Goal: Transaction & Acquisition: Purchase product/service

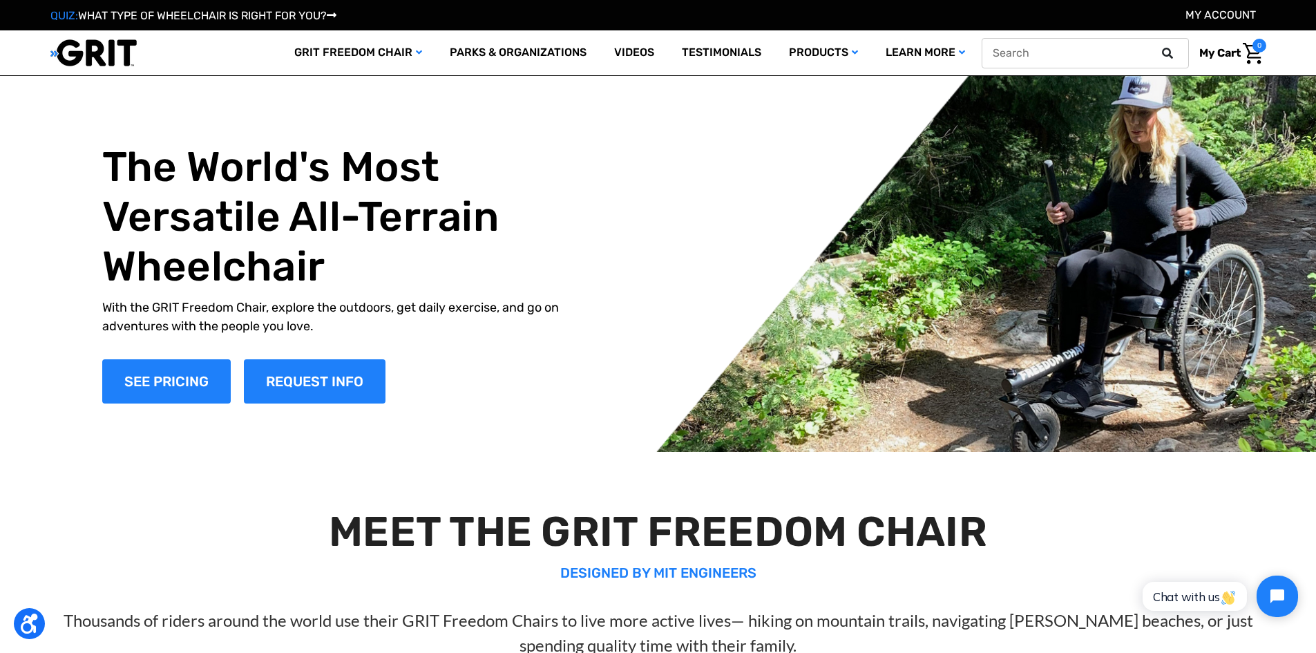
click at [1170, 55] on icon at bounding box center [1167, 53] width 11 height 11
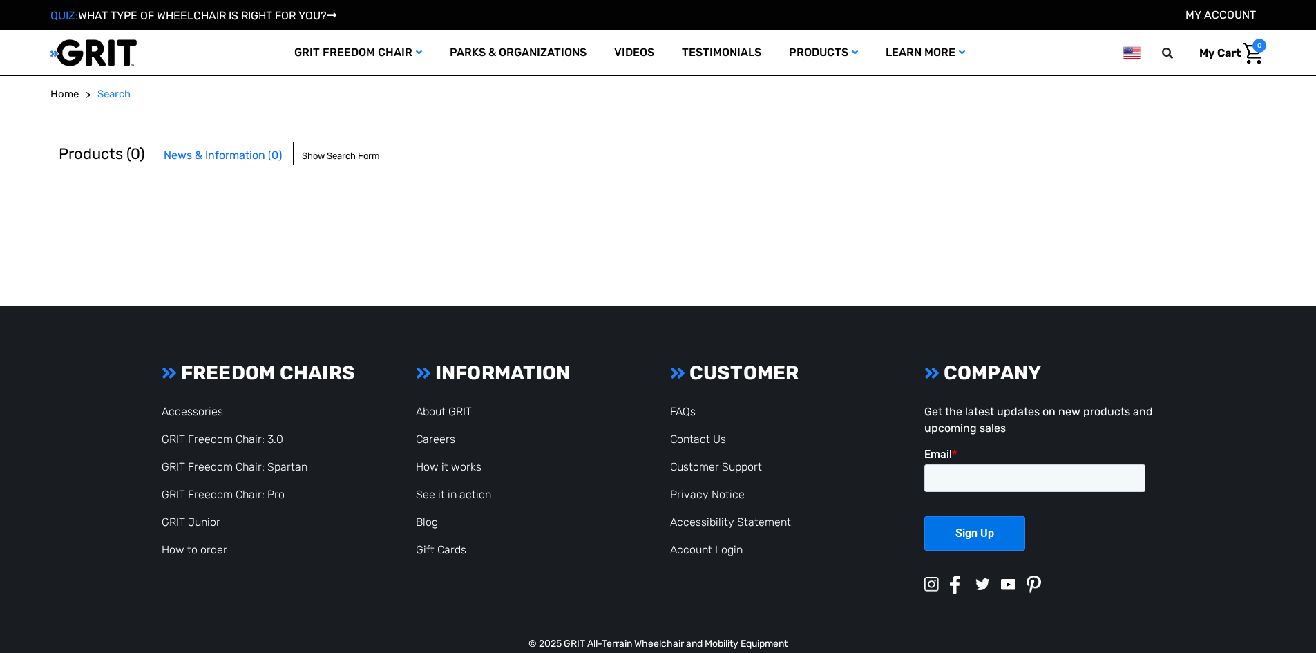
click at [1102, 50] on header "Toggle menu My Cart 0 Search GRIT Freedom Chair Shop All Parks & Organizations …" at bounding box center [657, 52] width 1215 height 45
click at [1104, 50] on input "text" at bounding box center [1084, 53] width 207 height 30
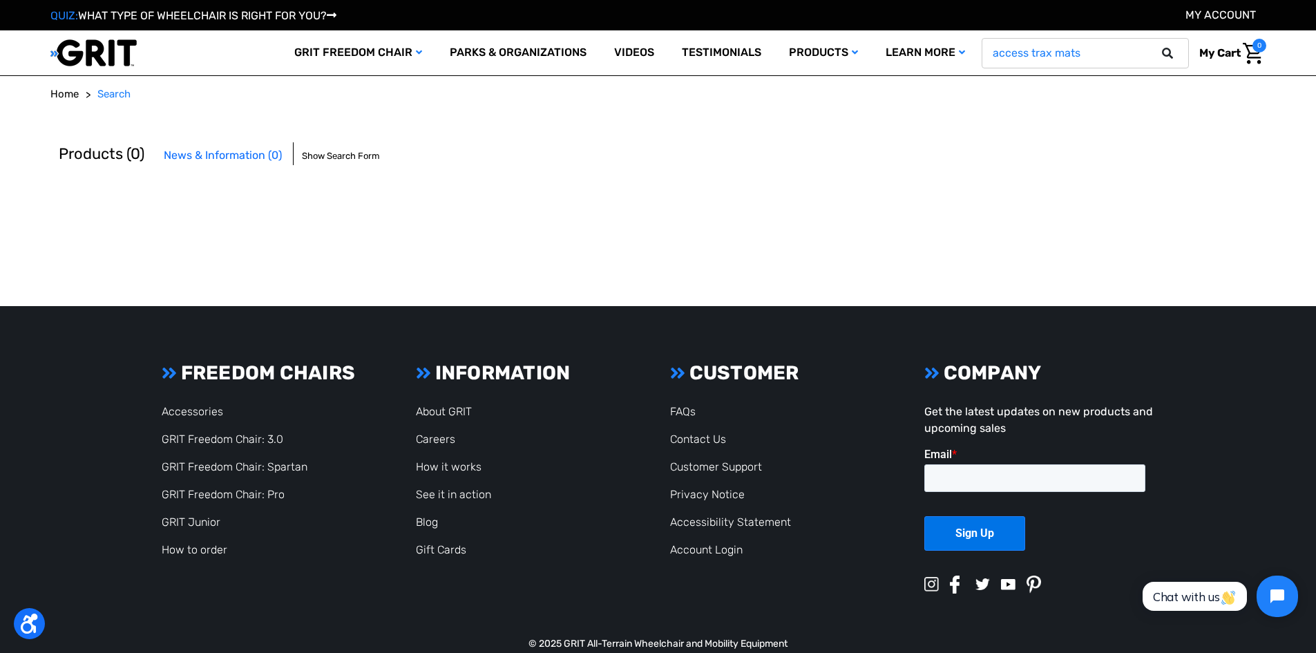
type input "access trax mats"
click at [1157, 47] on button at bounding box center [1171, 53] width 28 height 12
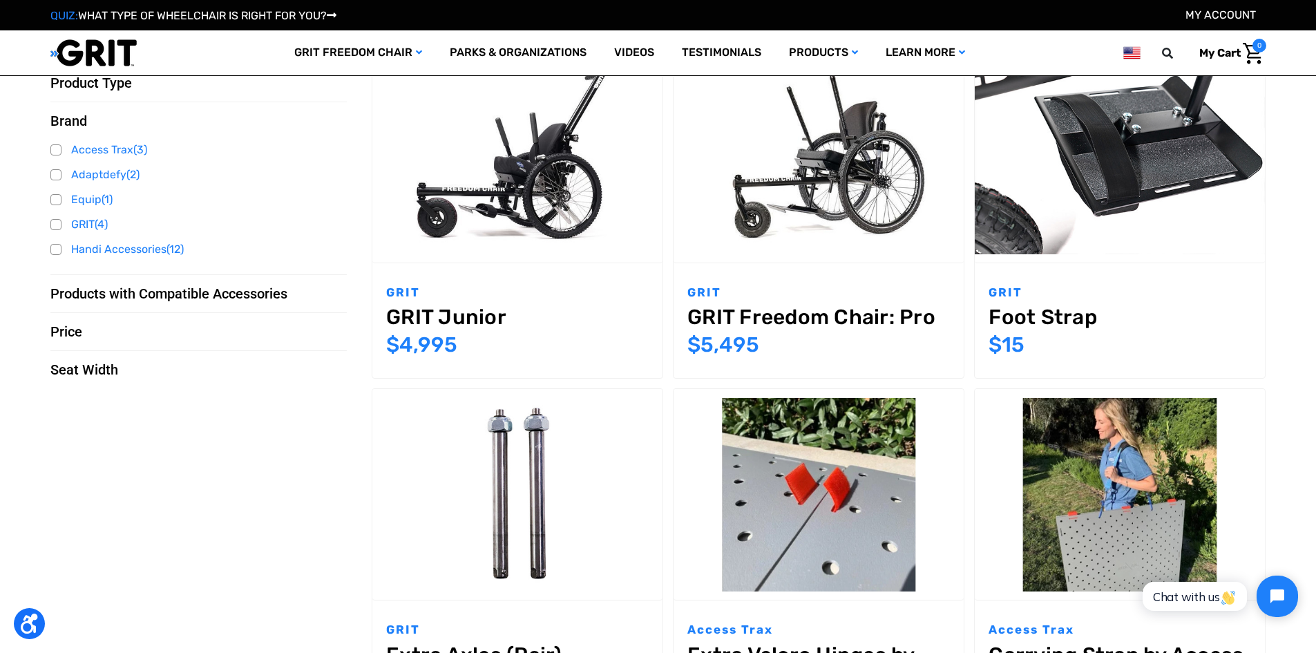
scroll to position [207, 0]
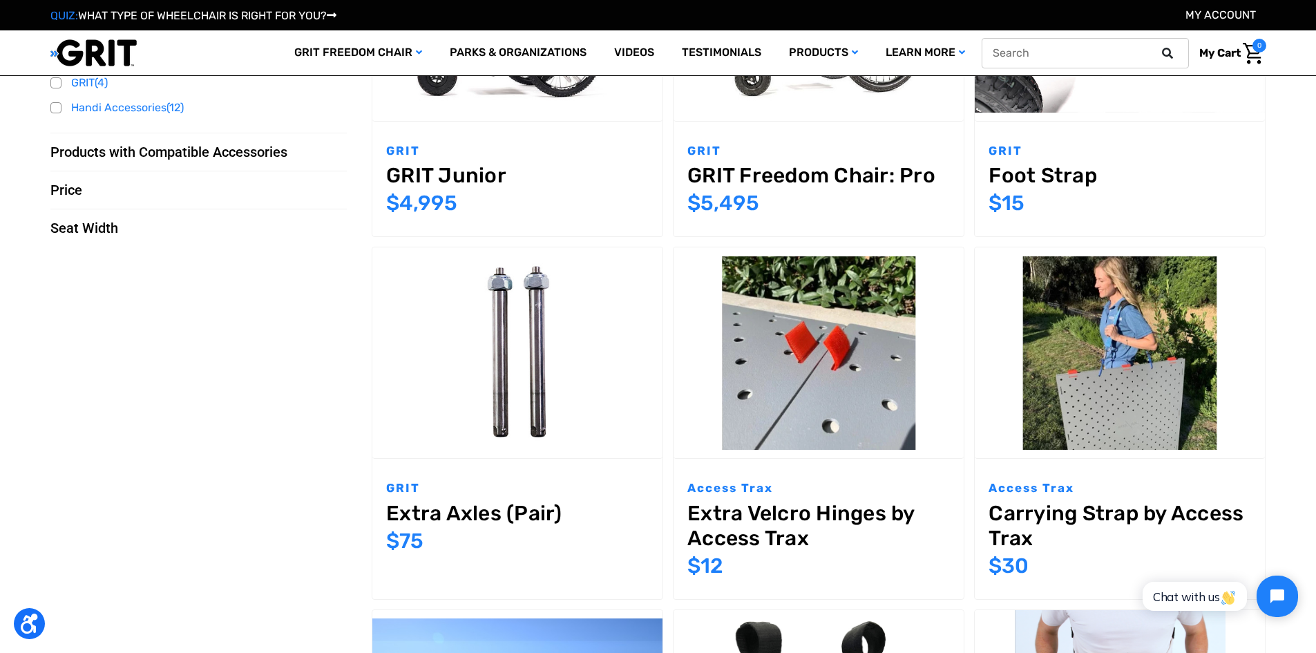
click at [1179, 52] on button at bounding box center [1171, 53] width 28 height 12
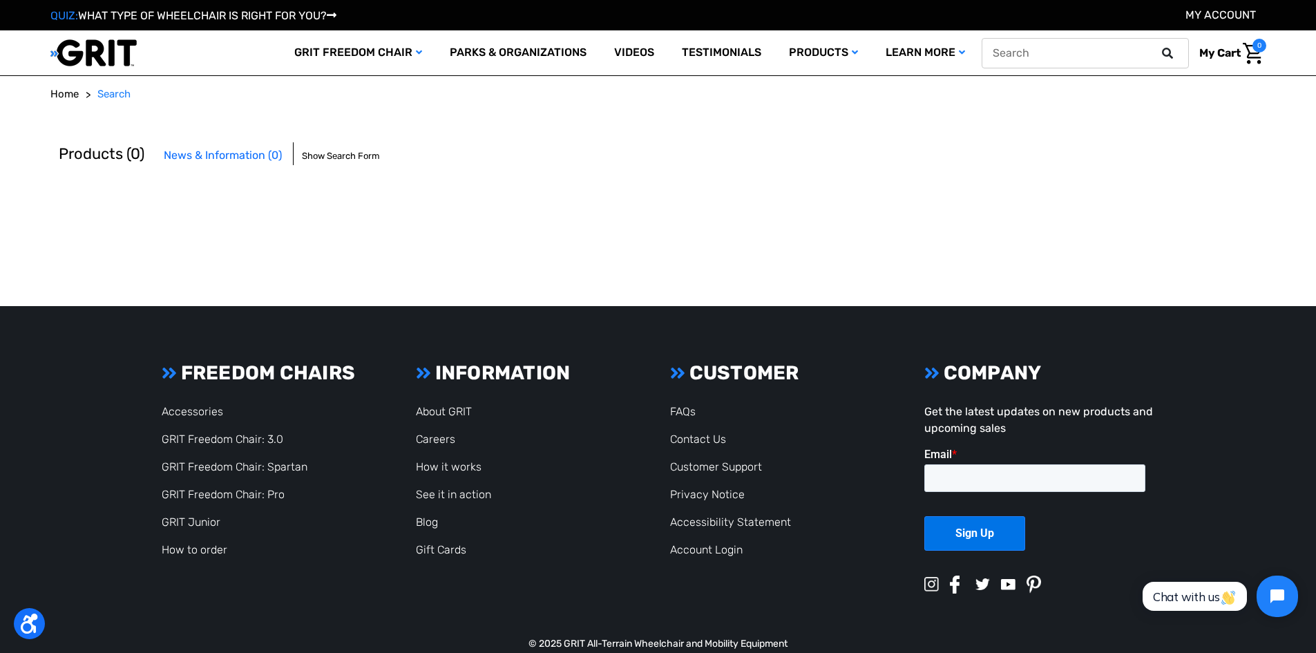
click at [1117, 45] on input "text" at bounding box center [1084, 53] width 207 height 30
type input "Access trax"
click at [1157, 47] on button at bounding box center [1171, 53] width 28 height 12
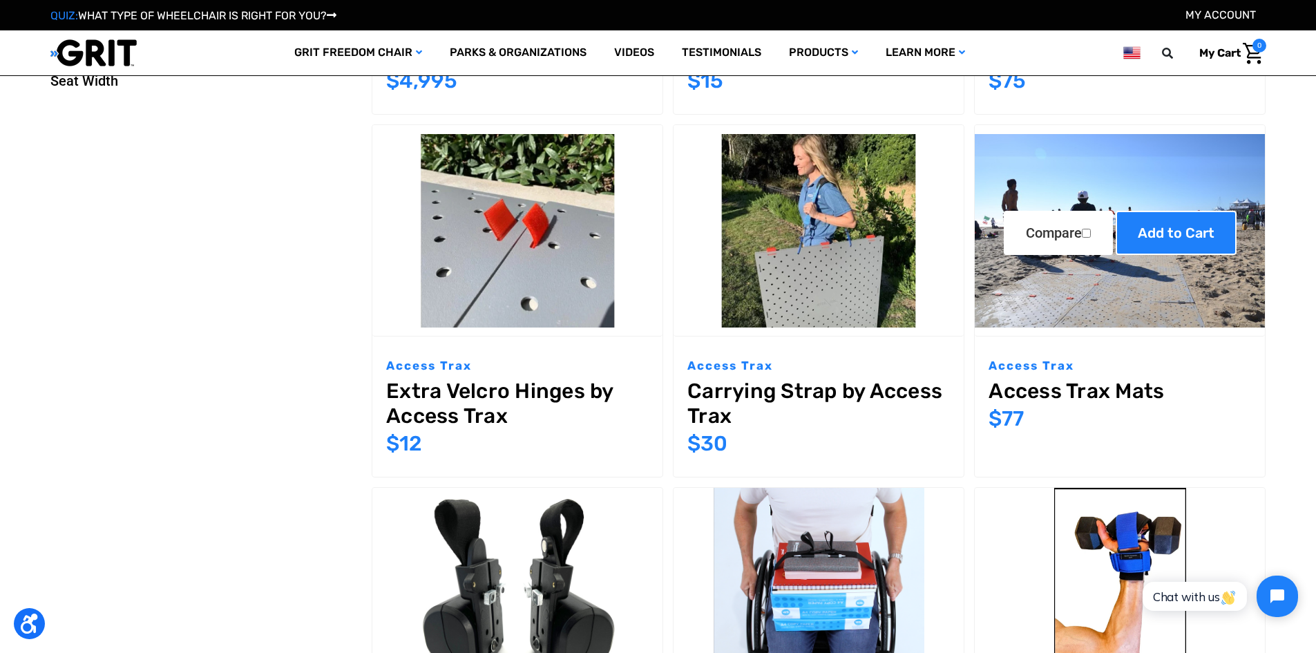
scroll to position [345, 0]
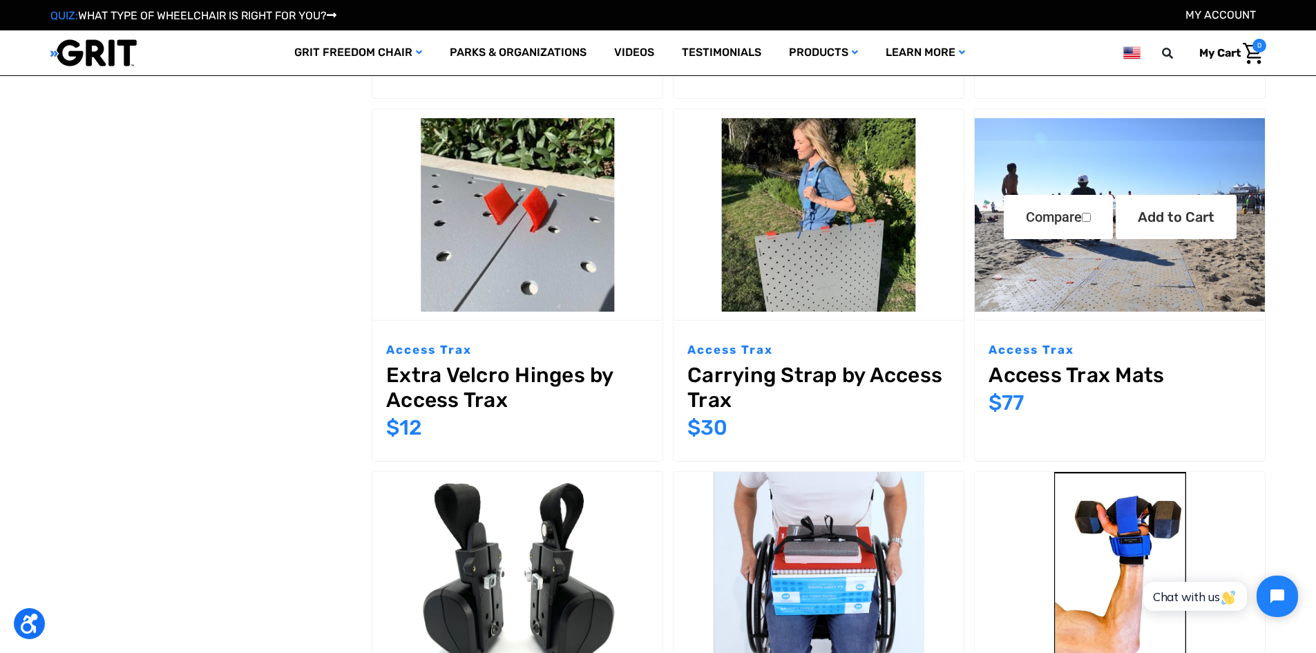
click at [1044, 372] on link "Access Trax Mats" at bounding box center [1119, 375] width 262 height 25
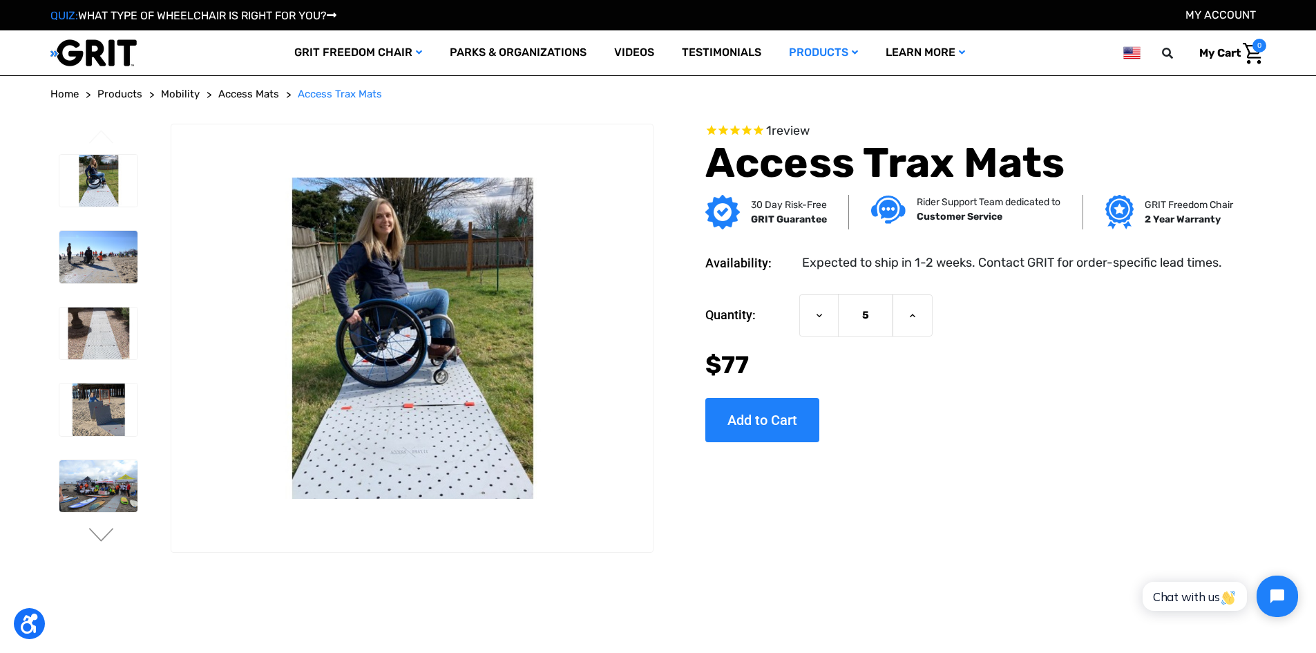
click at [865, 314] on input "5" at bounding box center [865, 315] width 55 height 42
type input "21"
click at [771, 415] on input "Add to Cart" at bounding box center [762, 420] width 114 height 44
type input "Add to Cart"
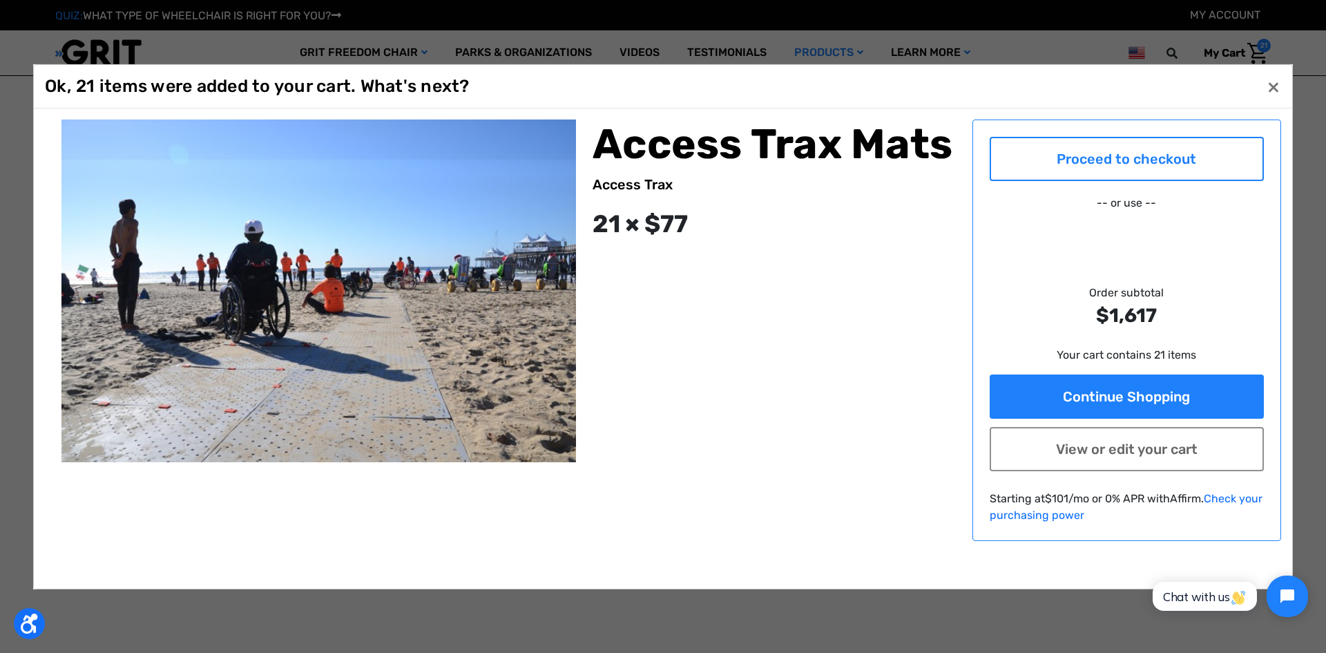
click at [1195, 160] on link "Proceed to checkout" at bounding box center [1127, 158] width 275 height 44
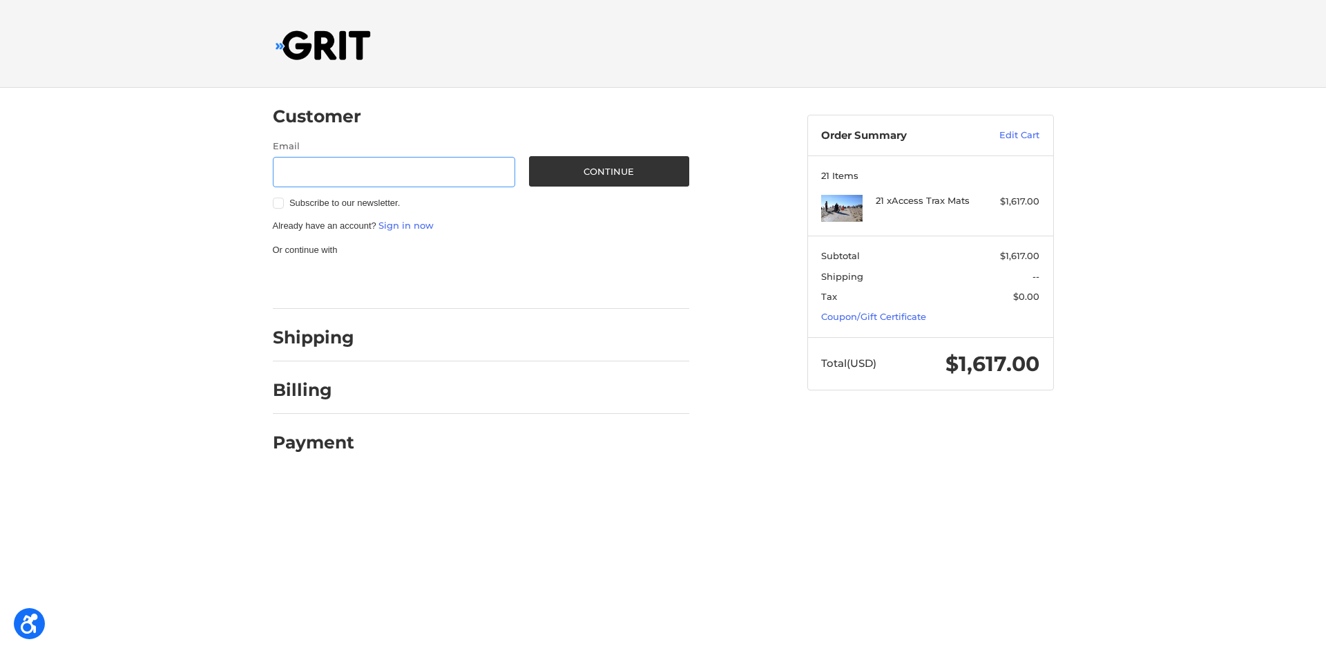
click at [340, 171] on input "Email" at bounding box center [394, 172] width 243 height 31
type input "parrisv1@charlottesvilleschools.org"
click at [589, 169] on button "Continue" at bounding box center [609, 171] width 160 height 30
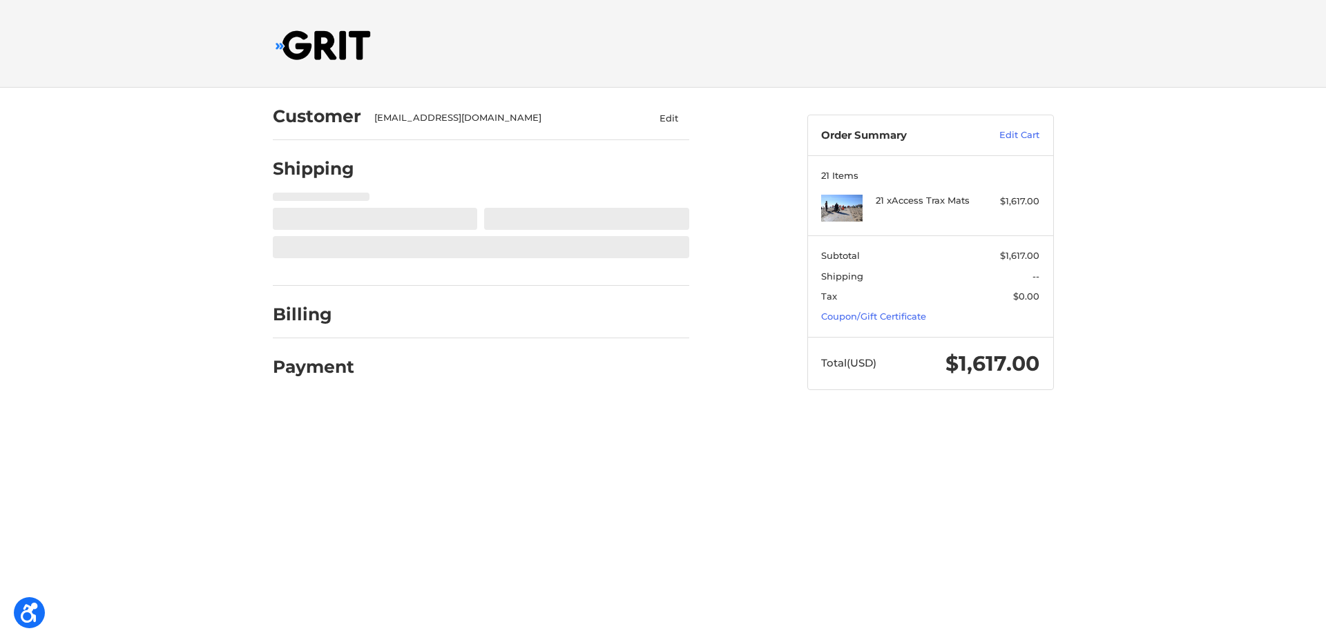
select select "US"
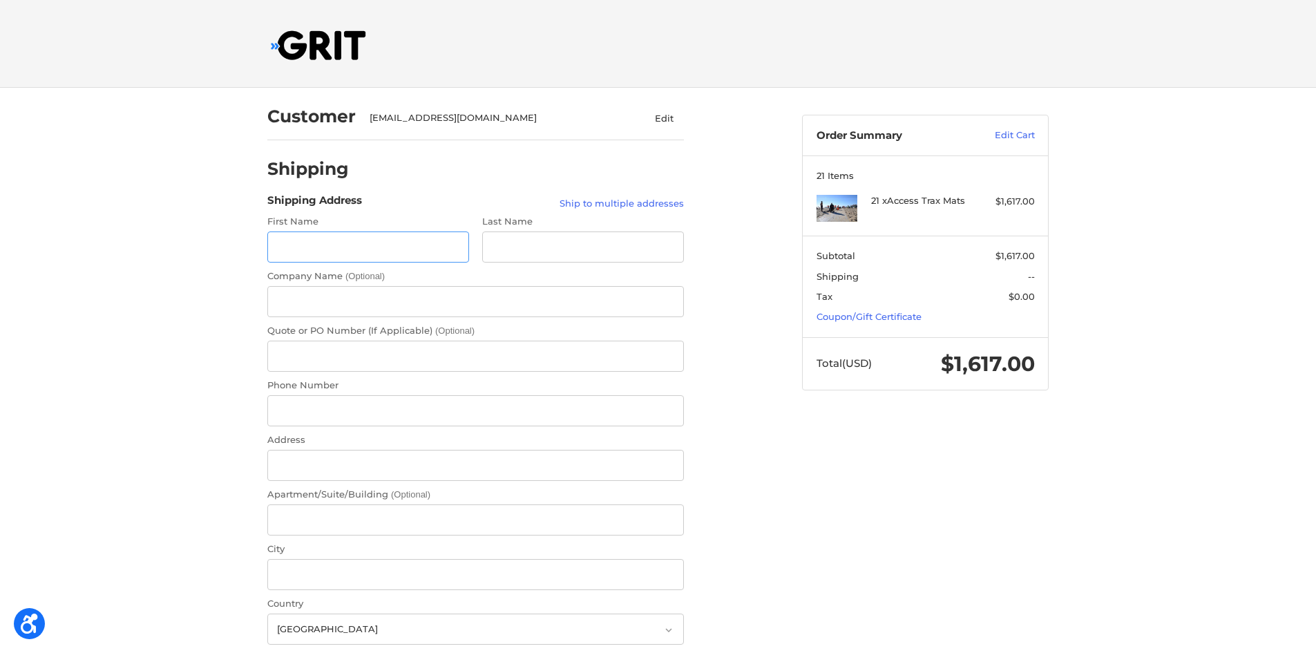
scroll to position [10, 0]
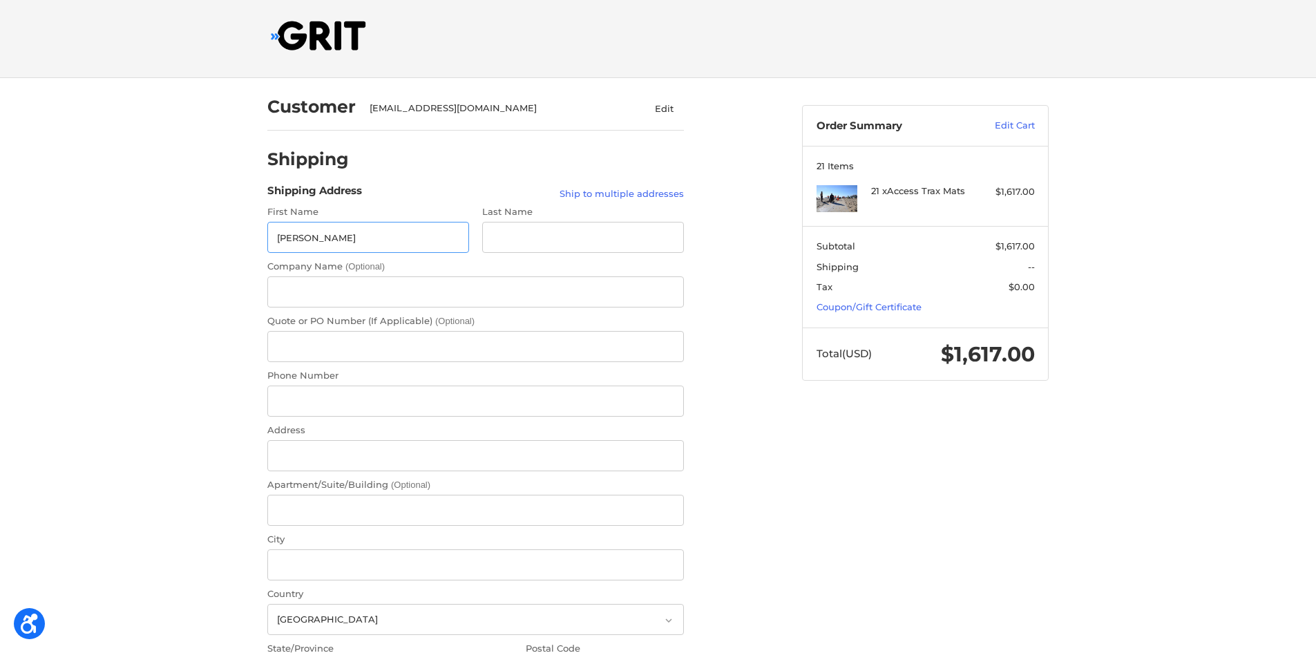
type input "Heather"
type input "Grunden"
click at [311, 279] on input "Company Name (Optional)" at bounding box center [475, 291] width 416 height 31
type input "Walker Upper Elementary School"
click at [331, 349] on input "Quote or PO Number (If Applicable) (Optional)" at bounding box center [475, 346] width 416 height 31
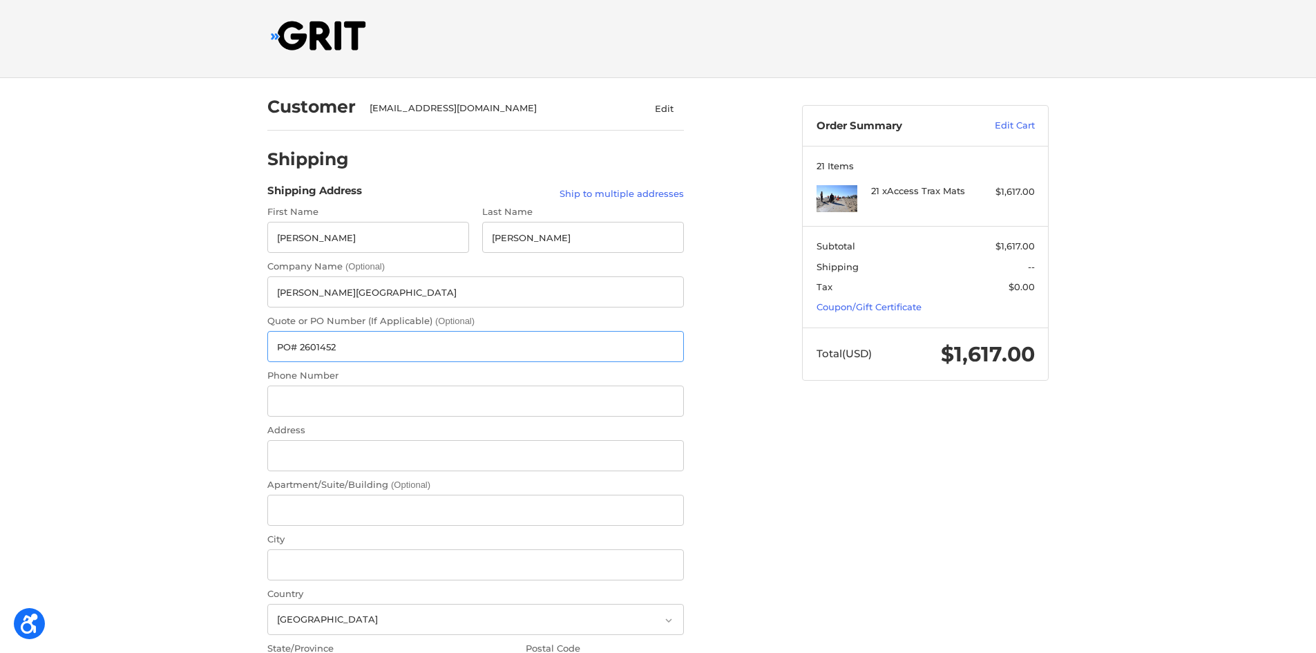
type input "PO# 2601452"
click at [309, 392] on input "Phone Number" at bounding box center [475, 400] width 416 height 31
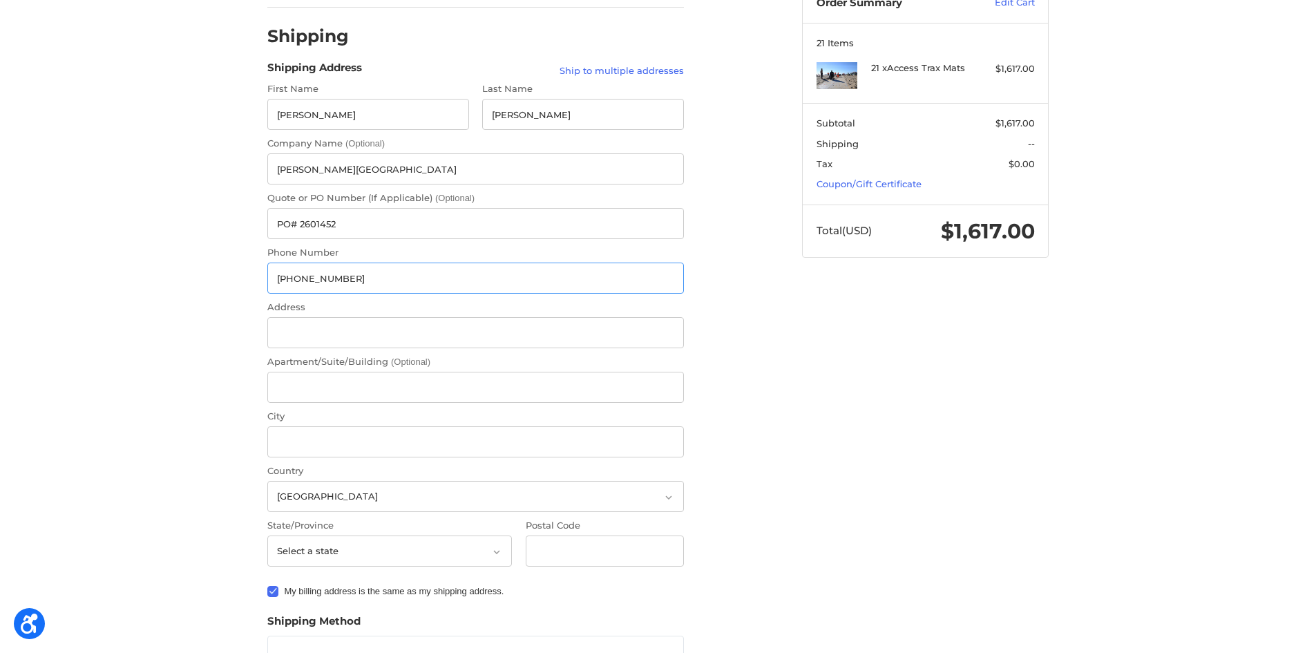
scroll to position [148, 0]
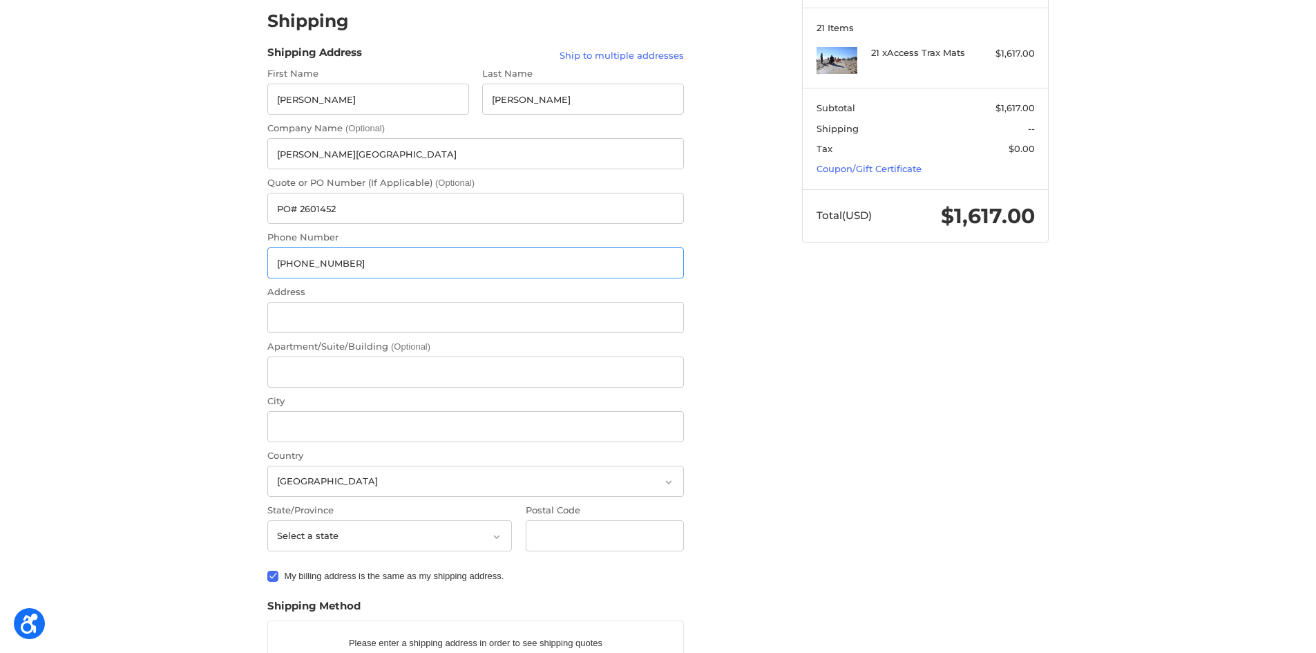
type input "434-245-2405"
click at [314, 305] on input "Address" at bounding box center [475, 317] width 416 height 31
type input "1564 Dairy Rd"
type input "Charlottesville"
select select "VA"
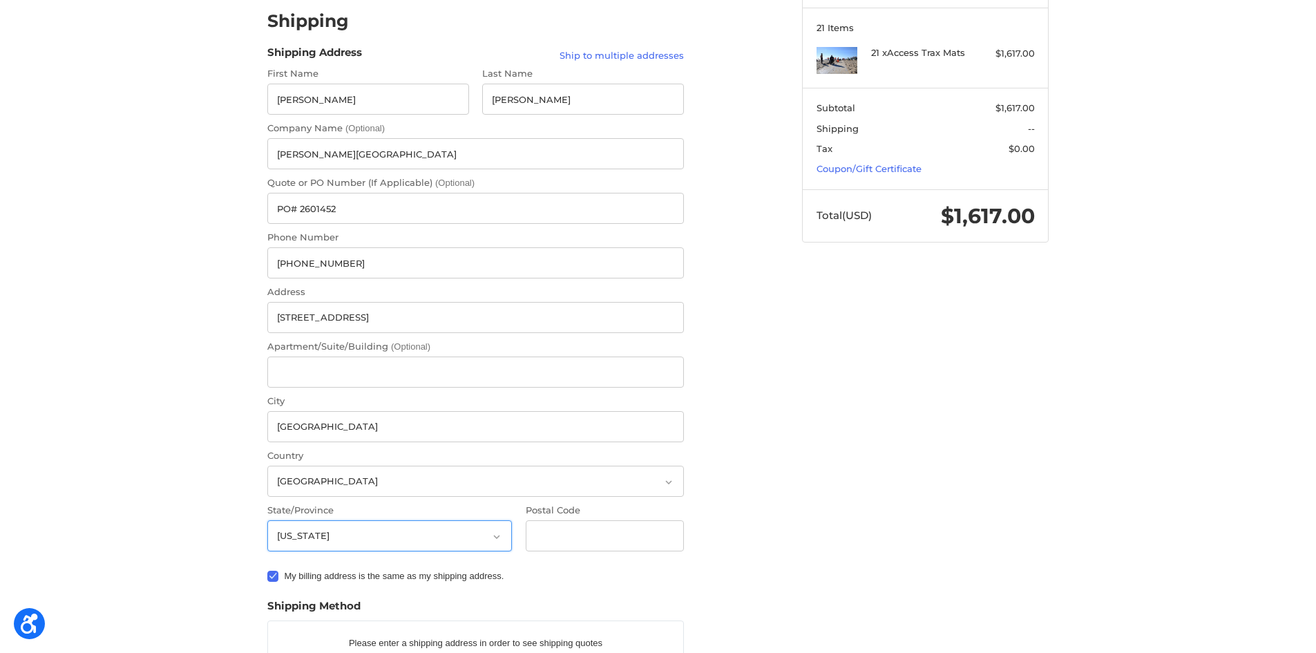
click at [267, 520] on select "Select a state Alabama Alaska American Samoa Arizona Arkansas Armed Forces Amer…" at bounding box center [389, 535] width 244 height 31
click at [584, 528] on input "Postal Code" at bounding box center [605, 535] width 159 height 31
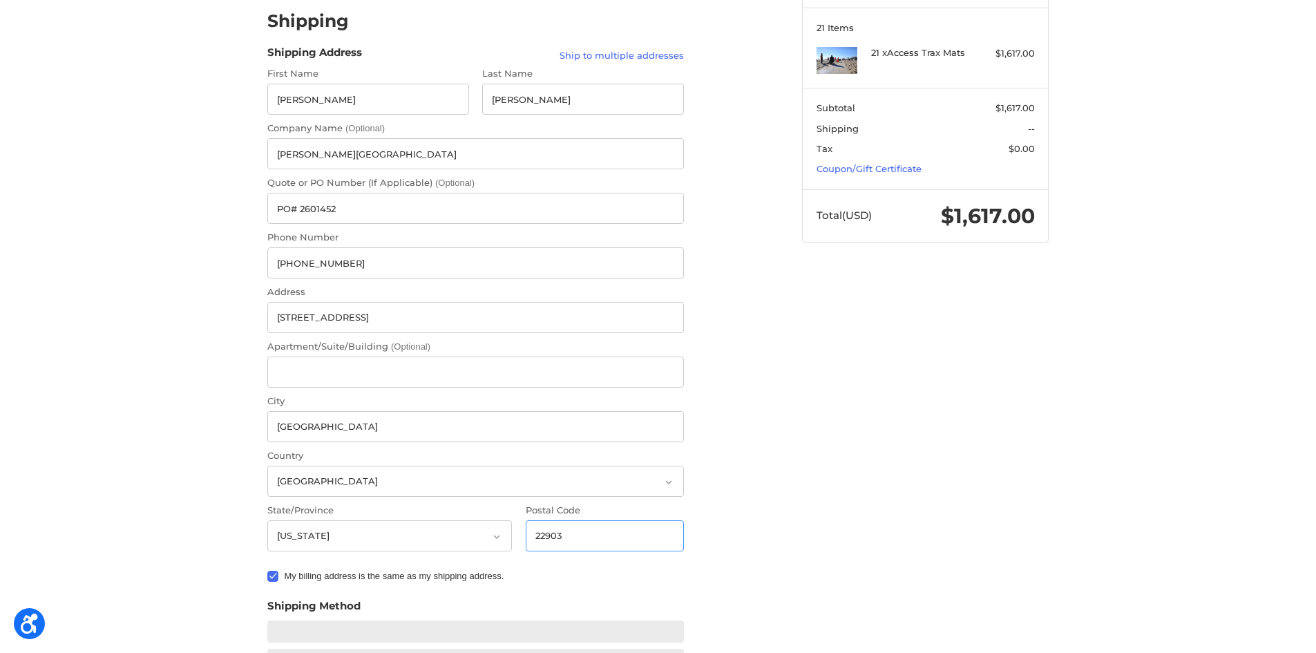
type input "22903"
click at [844, 503] on div "Customer parrisv1@charlottesvilleschools.org Edit Shipping Shipping Address Shi…" at bounding box center [658, 433] width 829 height 986
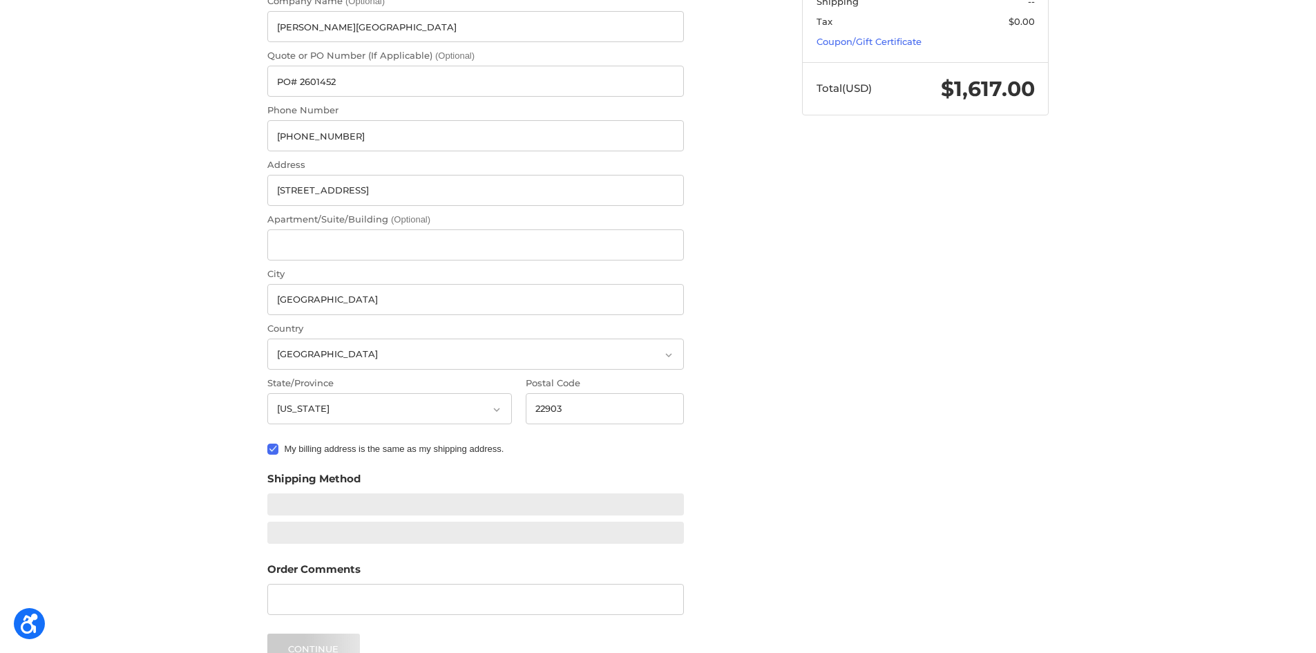
scroll to position [286, 0]
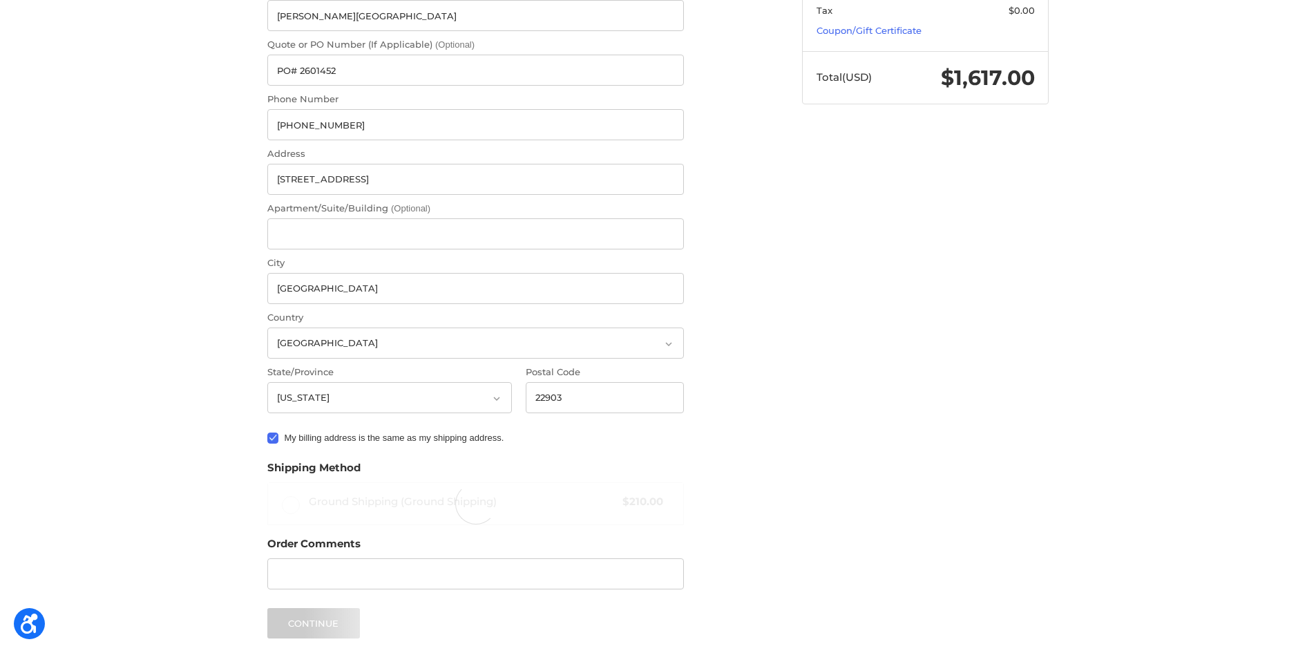
radio input "true"
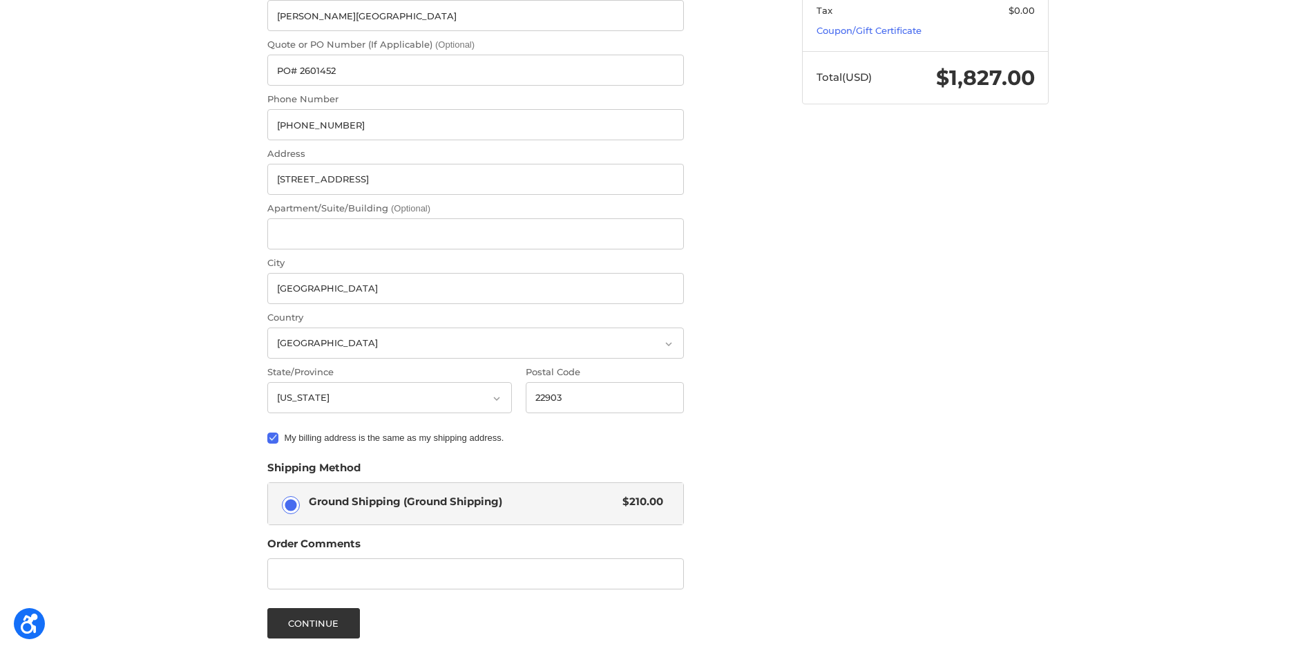
click at [276, 439] on label "My billing address is the same as my shipping address." at bounding box center [475, 437] width 416 height 11
click at [268, 432] on input "My billing address is the same as my shipping address." at bounding box center [267, 431] width 1 height 1
checkbox input "false"
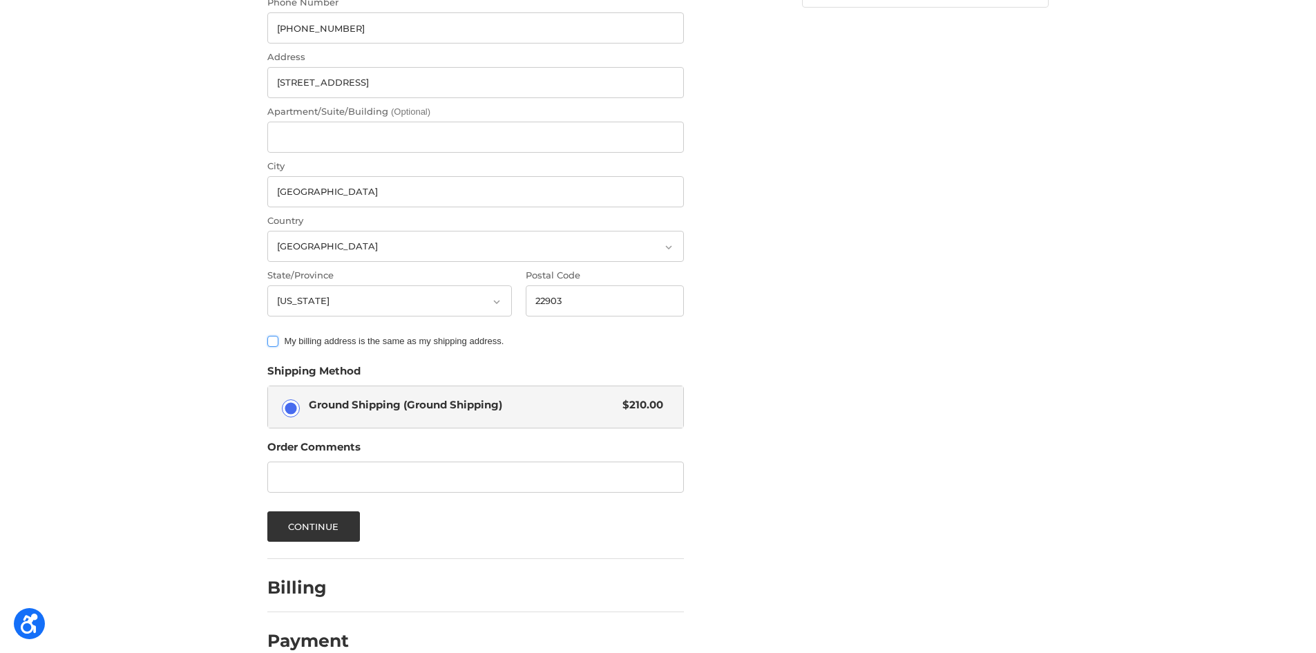
scroll to position [407, 0]
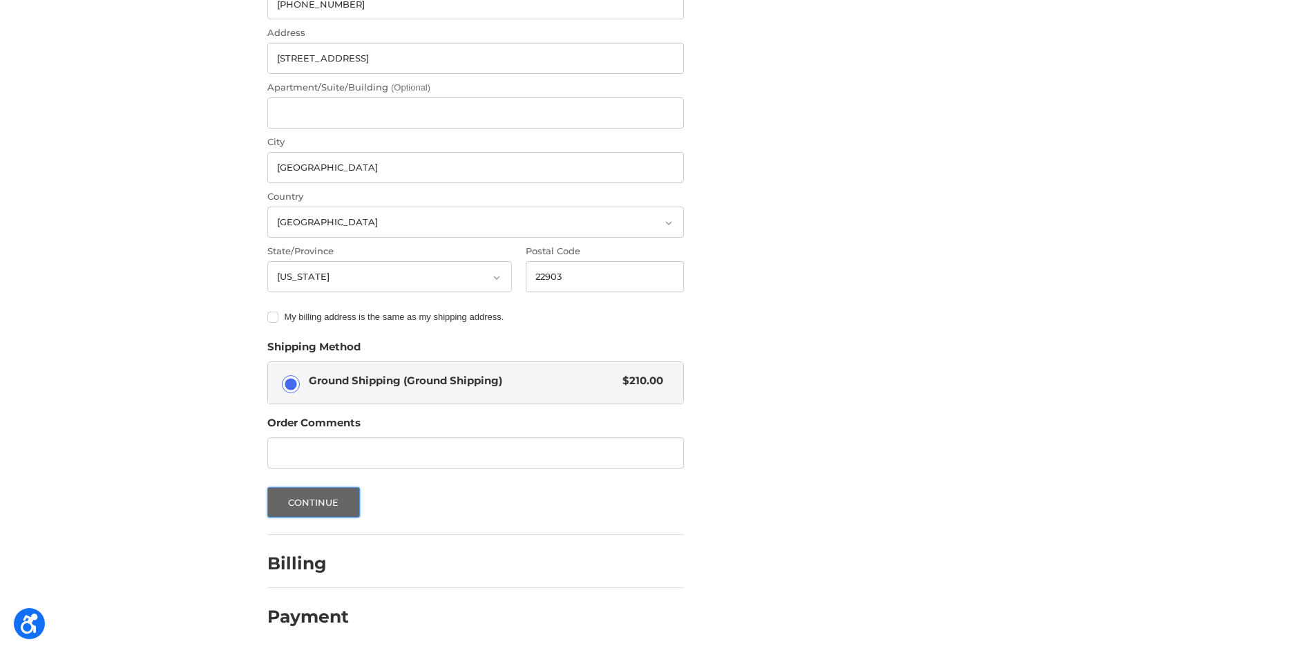
click at [349, 500] on button "Continue" at bounding box center [313, 502] width 93 height 30
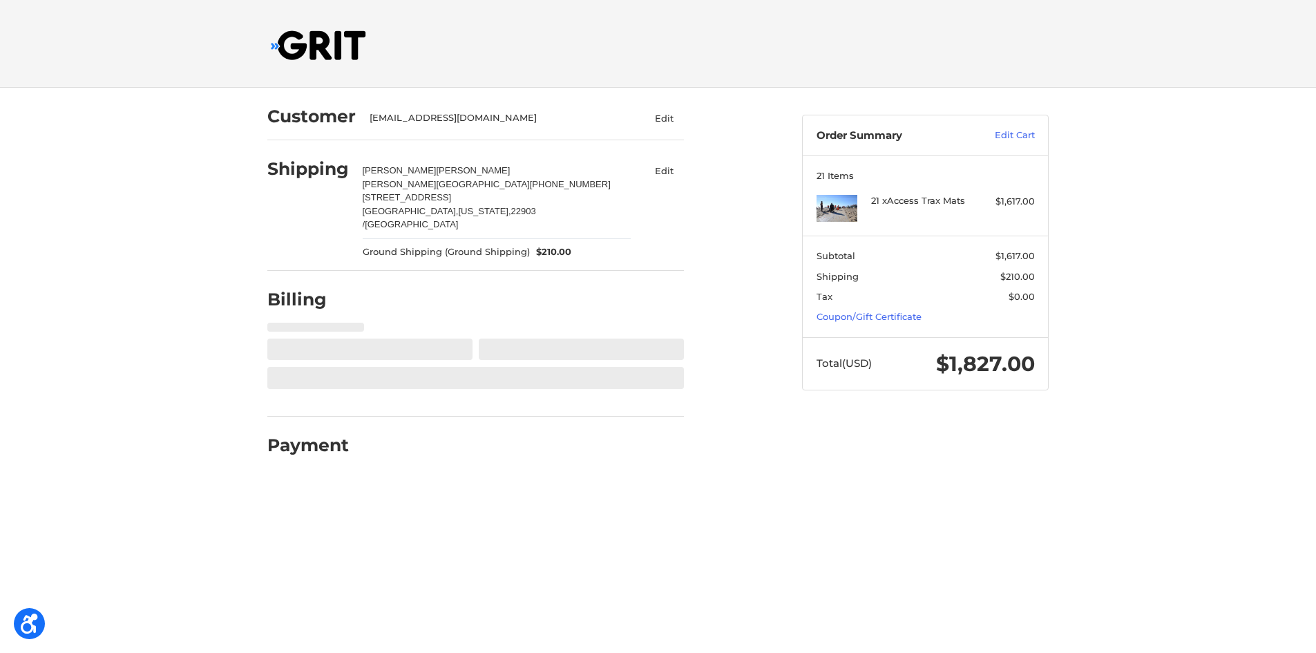
scroll to position [0, 0]
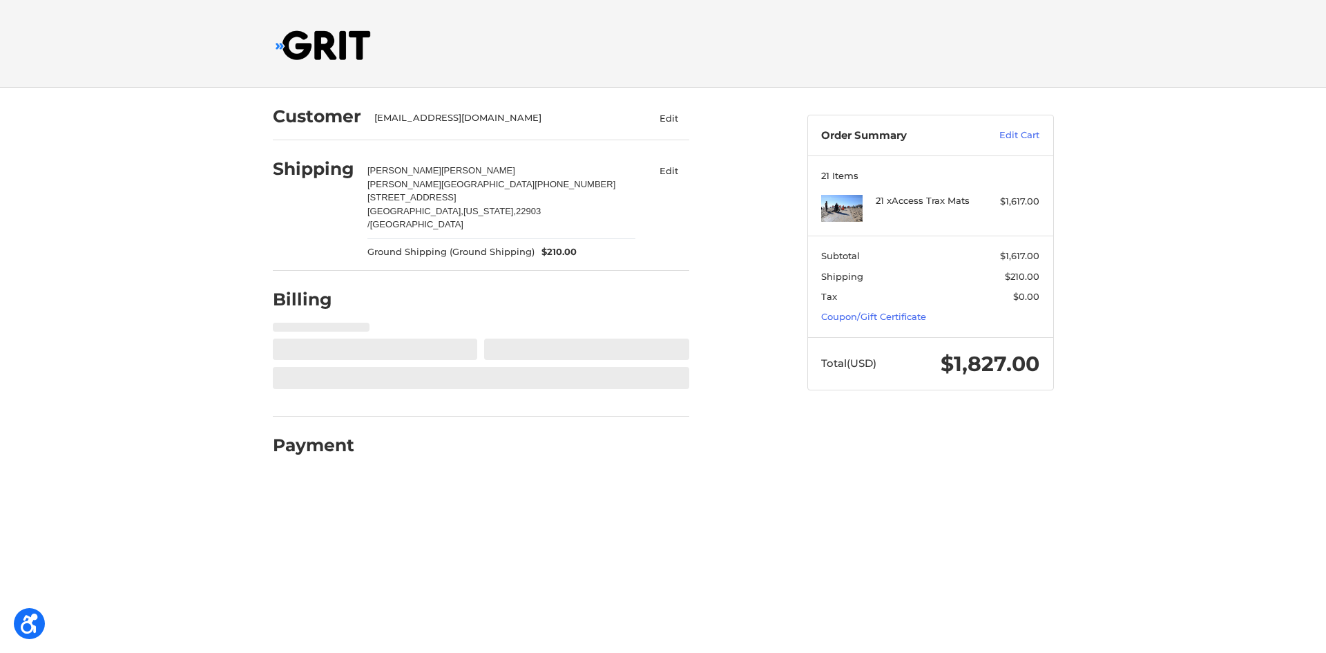
select select "US"
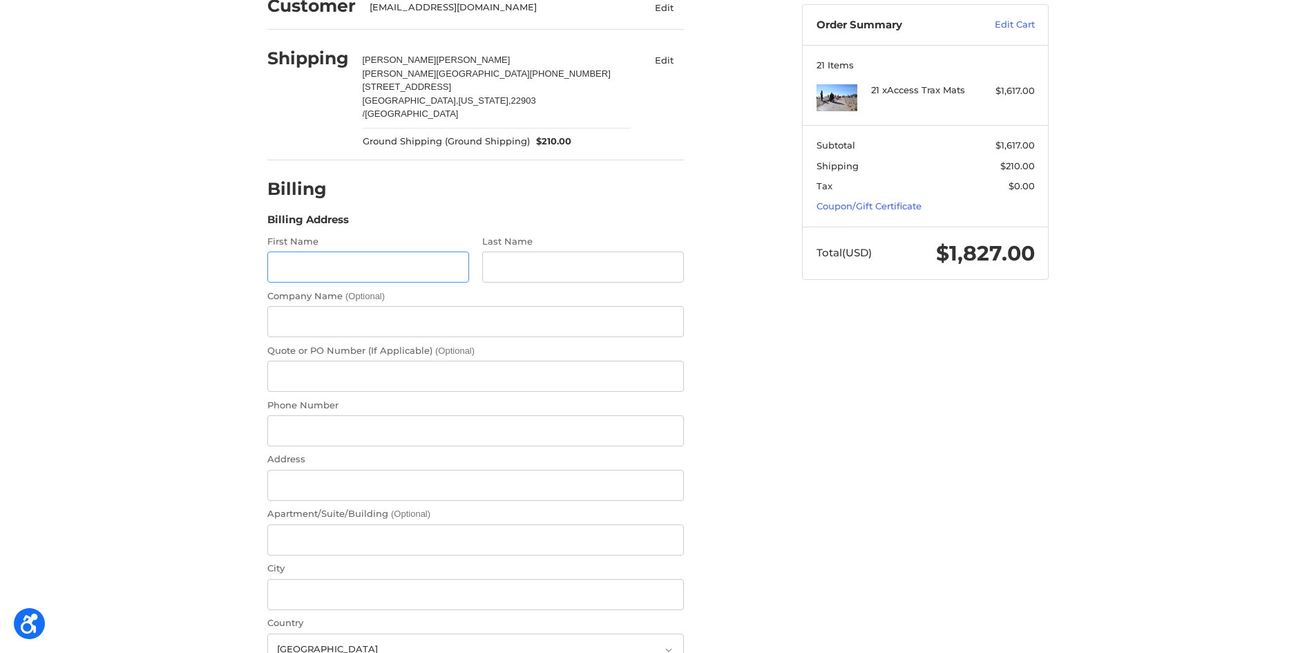
scroll to position [127, 0]
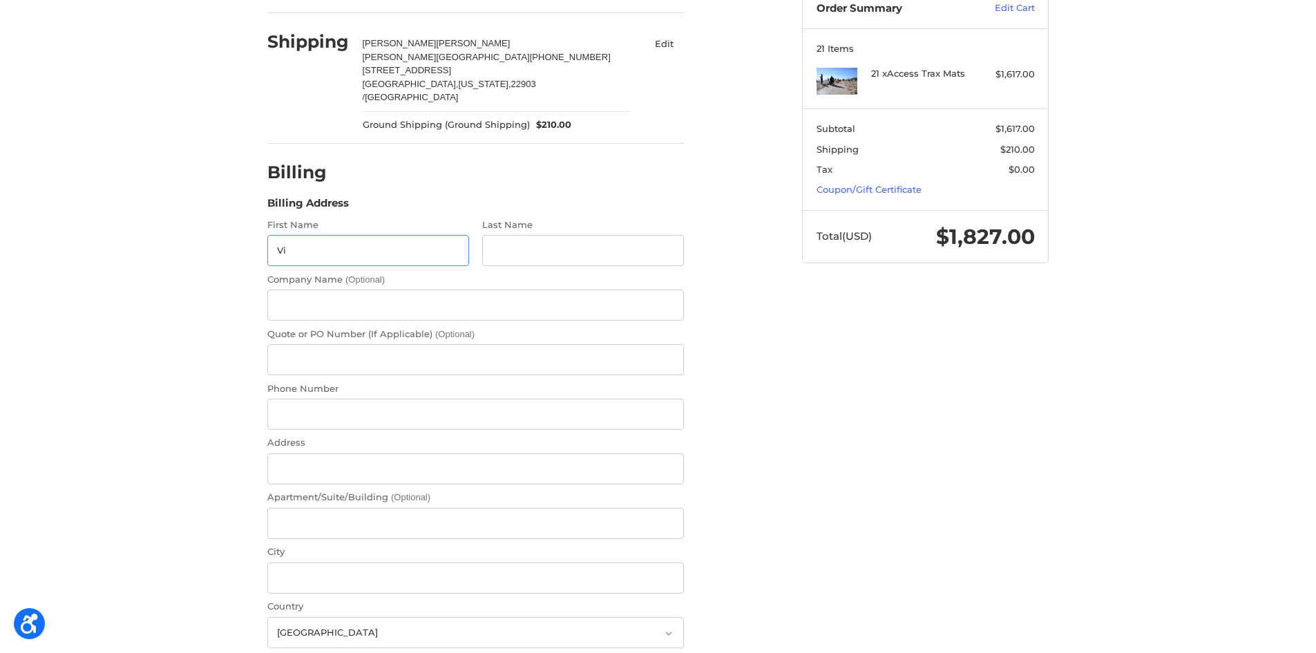
type input "V"
type input "Vivelar"
type input "Parrish"
type input "Charlottesville City Schools"
type input "PO# 2601452"
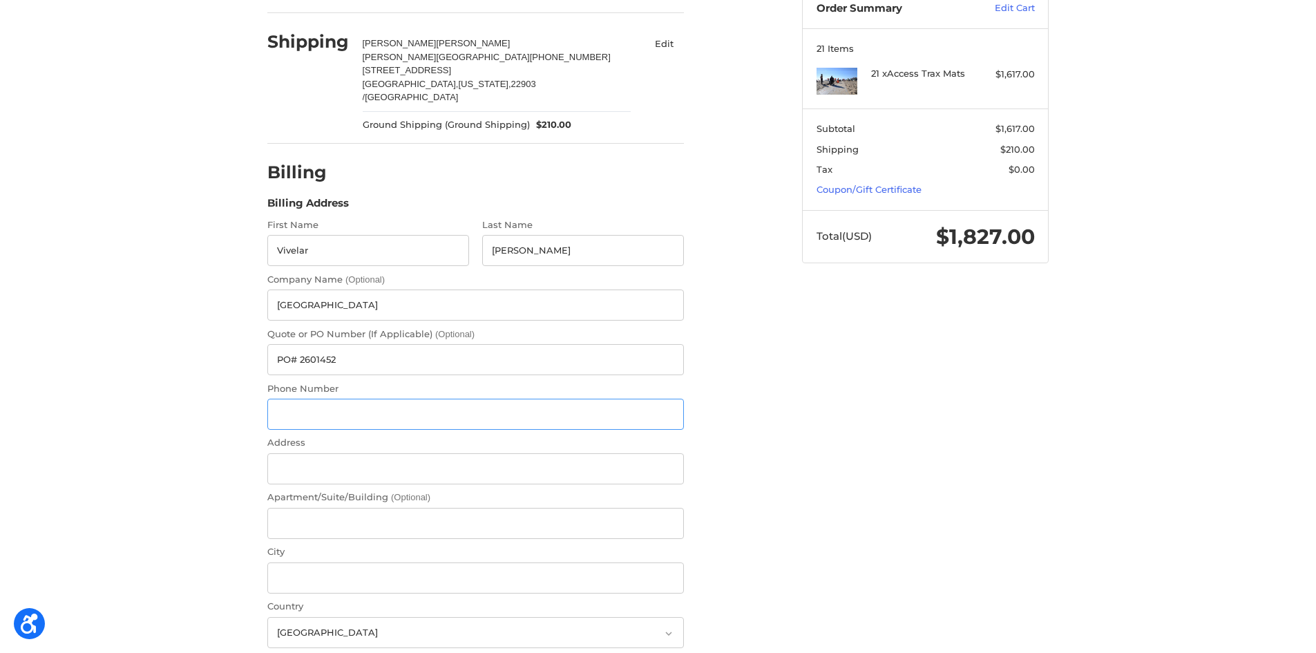
click at [294, 398] on input "Phone Number" at bounding box center [475, 413] width 416 height 31
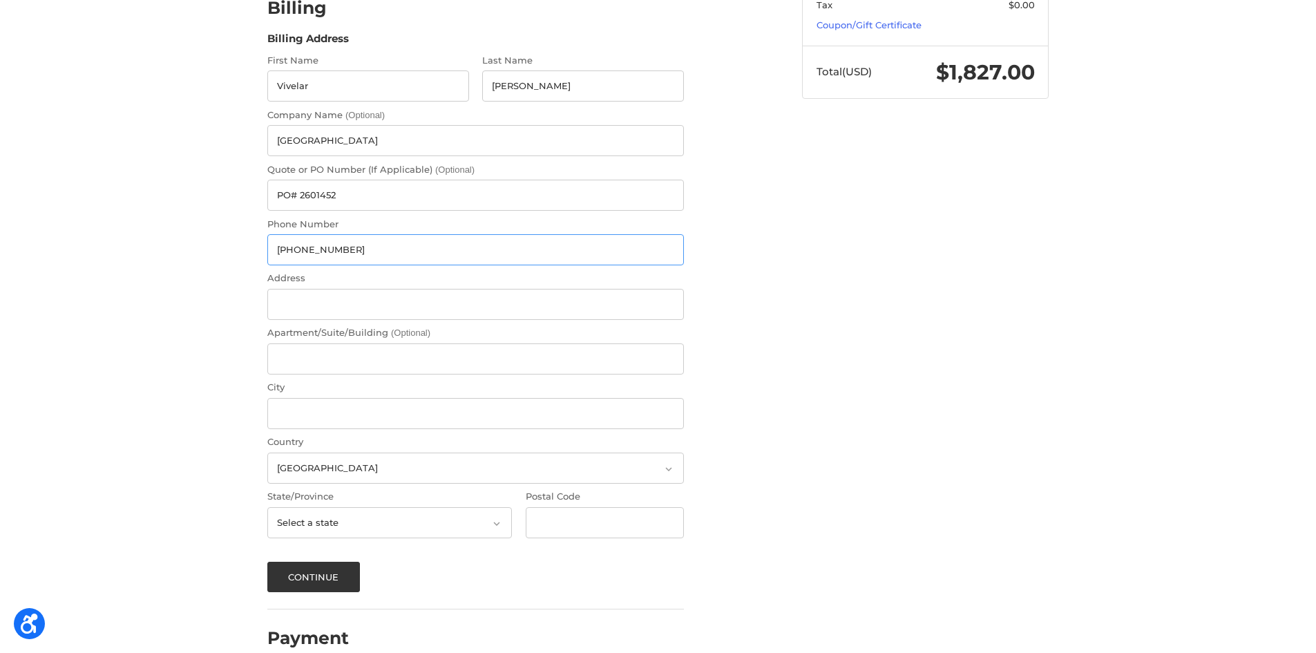
scroll to position [300, 0]
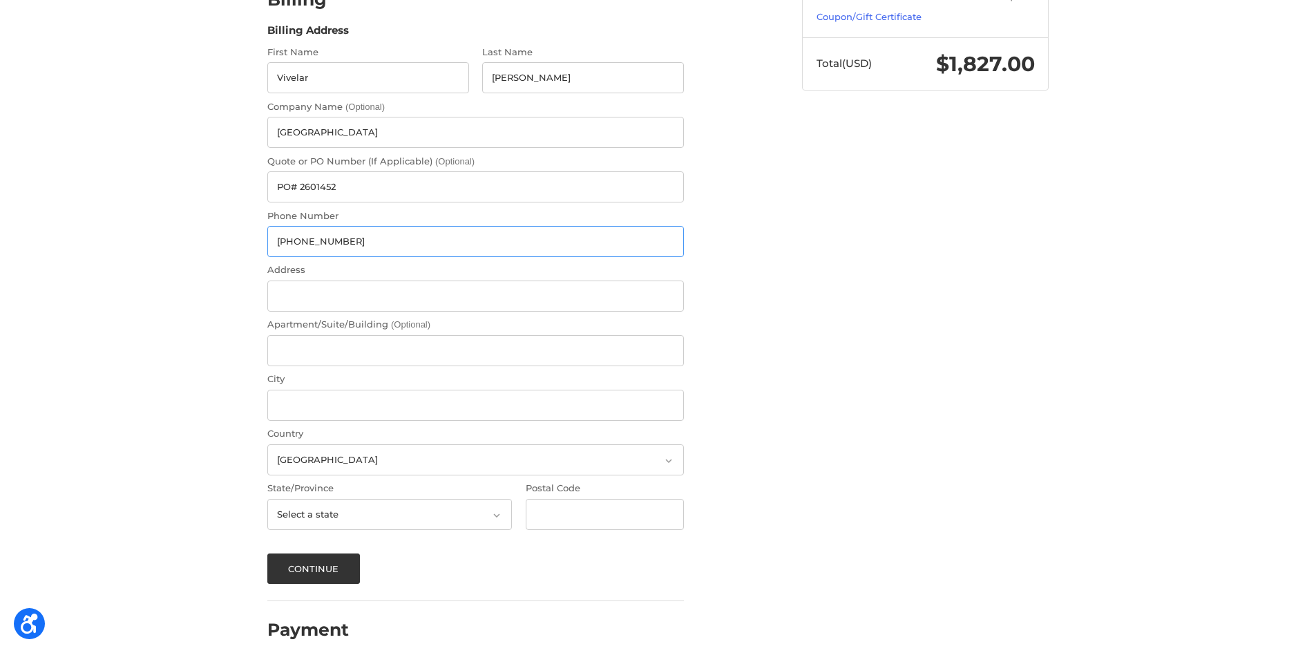
type input "434-245-2405"
click at [306, 282] on input "Address" at bounding box center [475, 295] width 416 height 31
type input "1562 Dairy Rd"
type input "Charlottesville"
click at [666, 444] on select "Select a country Afghanistan Åland Islands Albania Algeria American Samoa Andor…" at bounding box center [475, 459] width 416 height 31
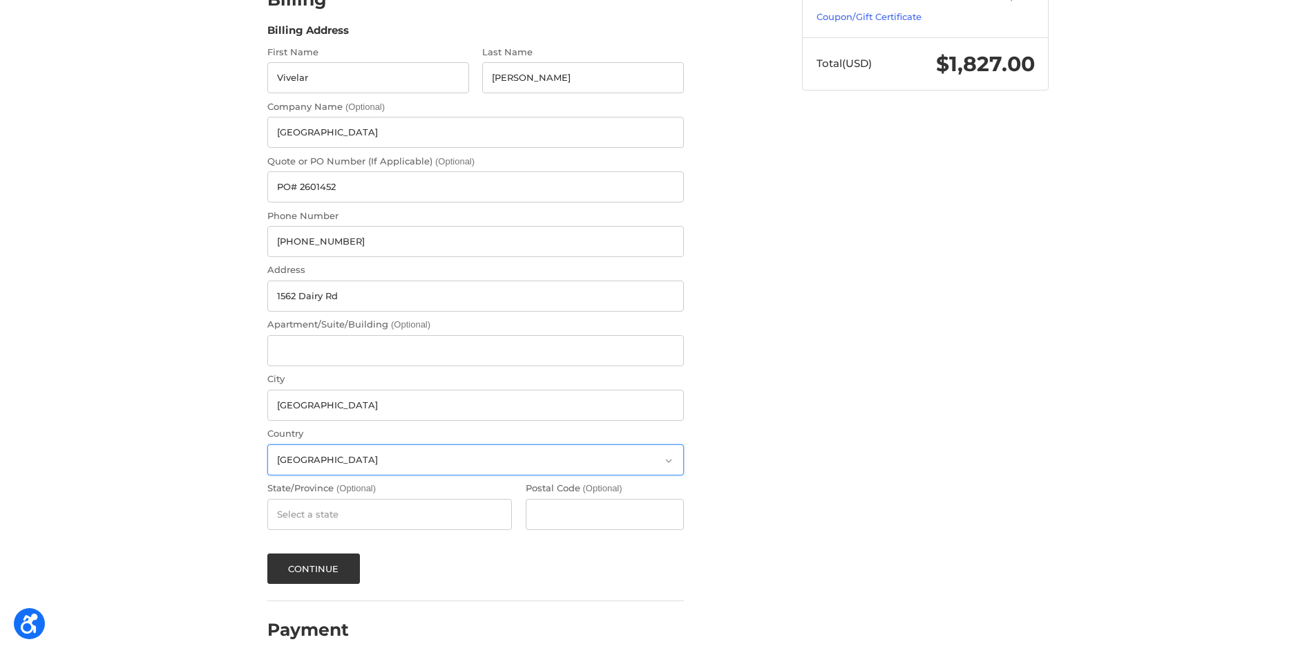
select select "US"
click at [267, 444] on select "Select a country Afghanistan Åland Islands Albania Algeria American Samoa Andor…" at bounding box center [475, 459] width 416 height 31
click at [332, 503] on select "Select a state Alabama Alaska American Samoa Arizona Arkansas Armed Forces Amer…" at bounding box center [389, 514] width 244 height 31
select select "VA"
click at [267, 499] on select "Select a state Alabama Alaska American Samoa Arizona Arkansas Armed Forces Amer…" at bounding box center [389, 514] width 244 height 31
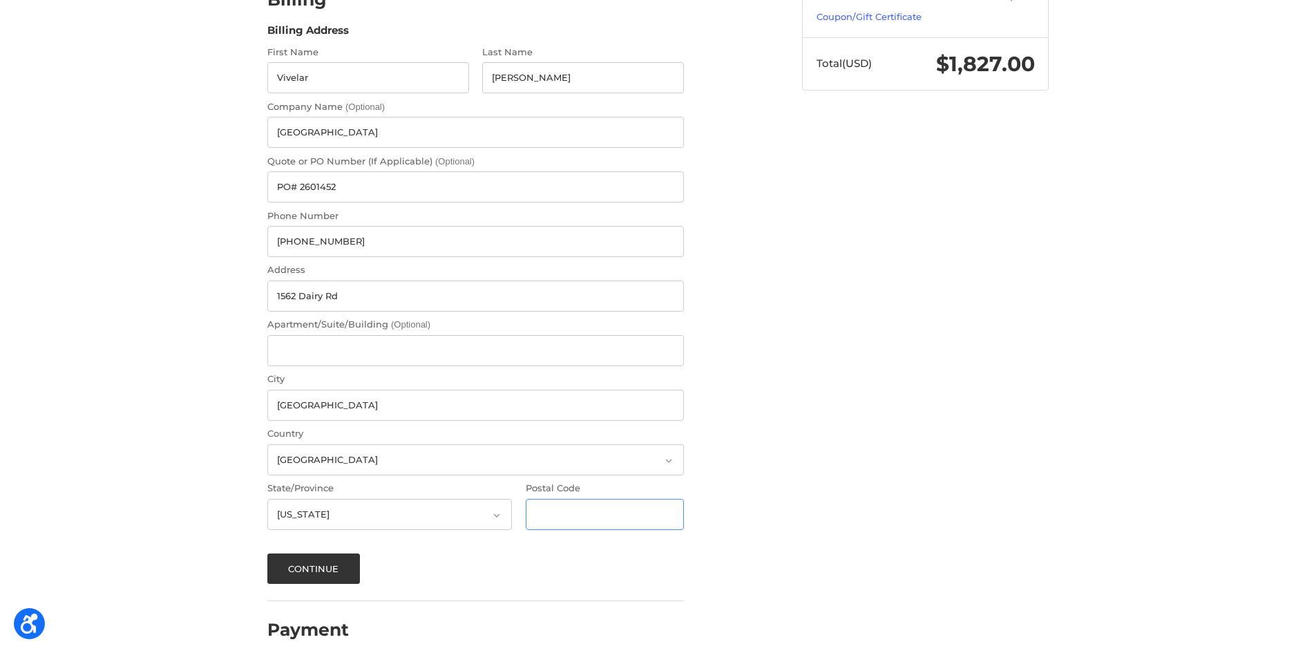
click at [658, 501] on input "Postal Code" at bounding box center [605, 514] width 159 height 31
type input "22903"
click at [886, 450] on div "Customer parrisv1@charlottesvilleschools.org Edit Shipping Heather Grunden Walk…" at bounding box center [658, 227] width 829 height 878
click at [296, 557] on button "Continue" at bounding box center [313, 568] width 93 height 30
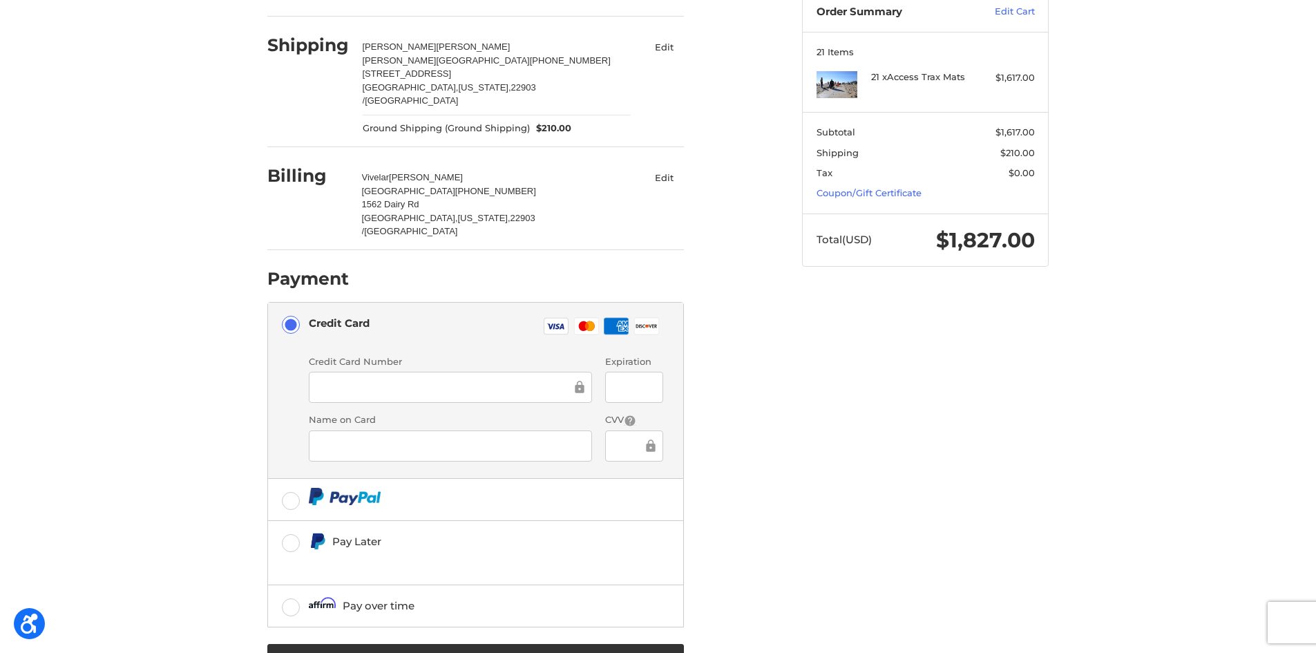
scroll to position [138, 0]
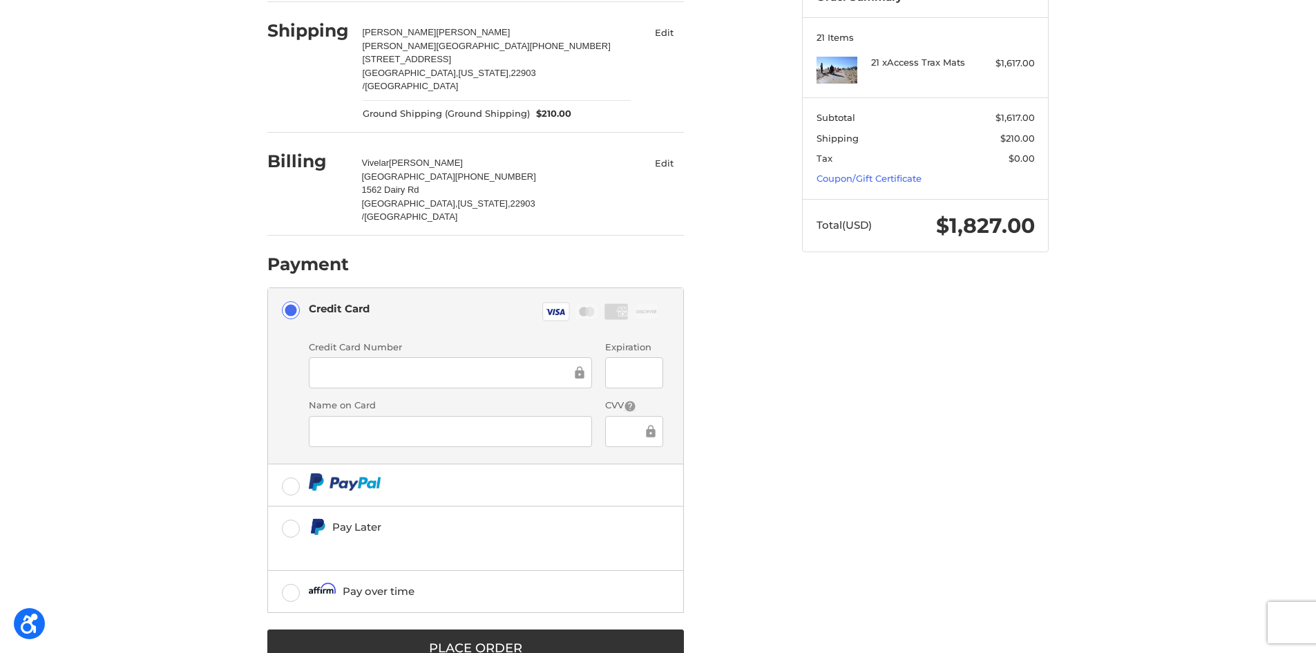
click at [976, 439] on div "Customer parrisv1@charlottesvilleschools.org Edit Shipping Heather Grunden Walk…" at bounding box center [658, 324] width 829 height 748
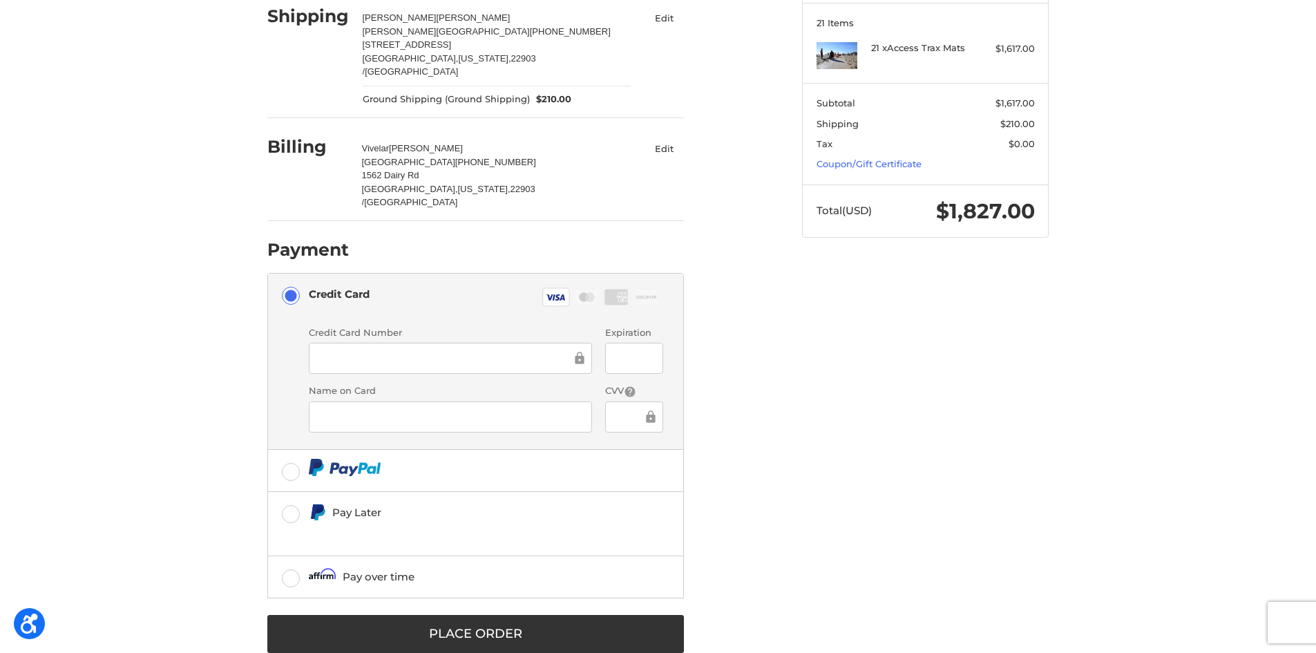
scroll to position [156, 0]
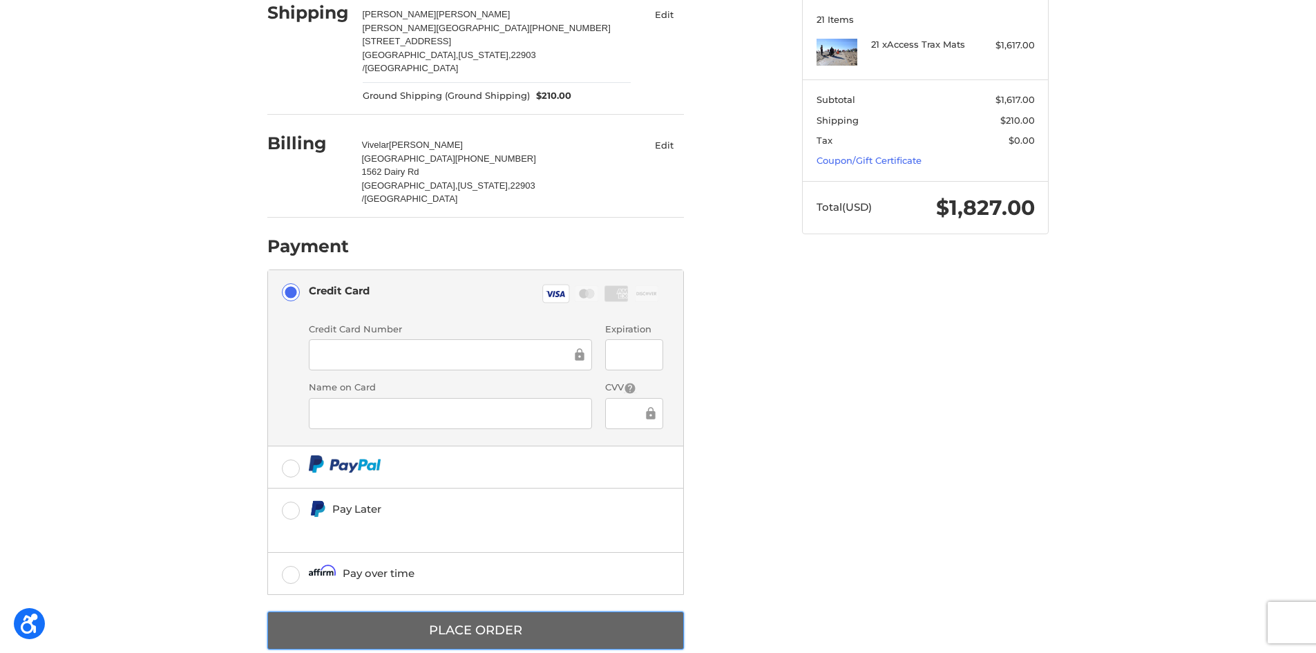
click at [646, 611] on button "Place Order" at bounding box center [475, 630] width 416 height 38
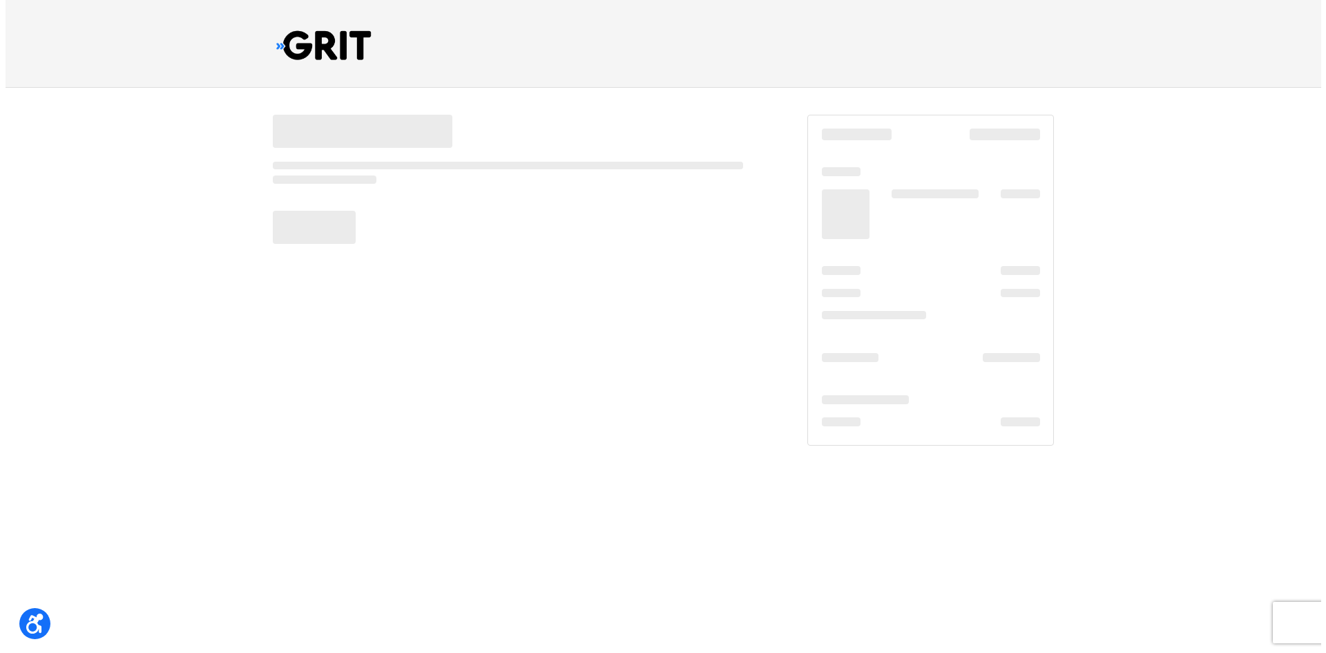
scroll to position [0, 0]
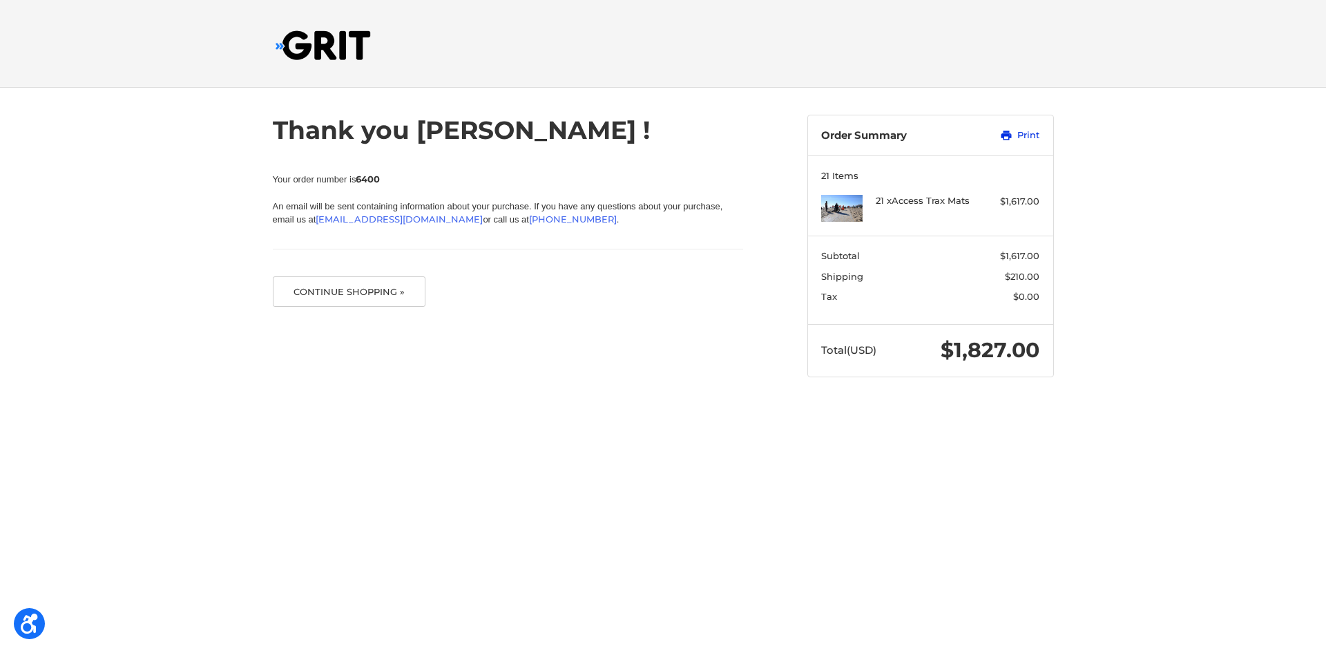
click at [1010, 137] on icon at bounding box center [1006, 136] width 10 height 10
click at [384, 293] on button "Continue Shopping »" at bounding box center [349, 291] width 153 height 30
